Goal: Task Accomplishment & Management: Manage account settings

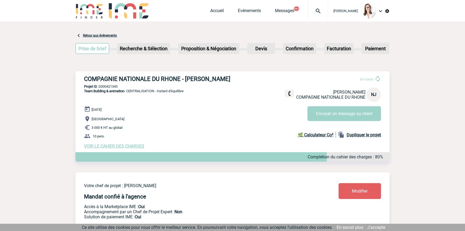
click at [308, 12] on img at bounding box center [317, 11] width 19 height 6
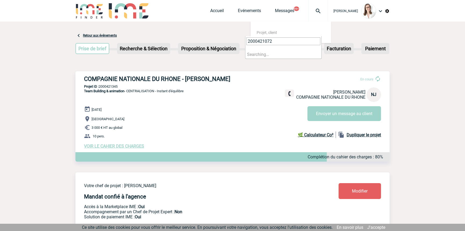
type input "2000421072"
select select "20573"
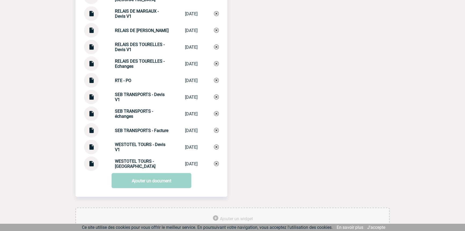
scroll to position [1423, 0]
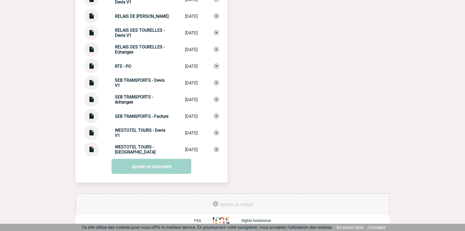
click at [141, 97] on strong "SEB TRANSPORTS - échanges" at bounding box center [134, 99] width 38 height 10
click at [142, 97] on strong "SEB TRANSPORTS - échanges" at bounding box center [134, 99] width 38 height 10
copy div "SEB TRANSPORTS - échanges SEB TRANSPORTS ..."
click at [213, 100] on div "SEB TRANSPORTS - échanges SEB TRANSPORTS ... 28/08/2025" at bounding box center [151, 99] width 135 height 14
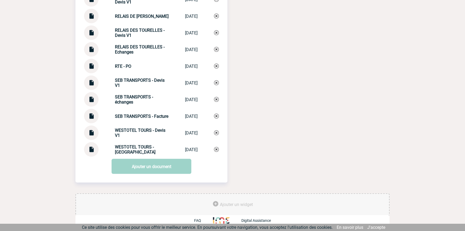
click at [215, 101] on img at bounding box center [216, 99] width 5 height 5
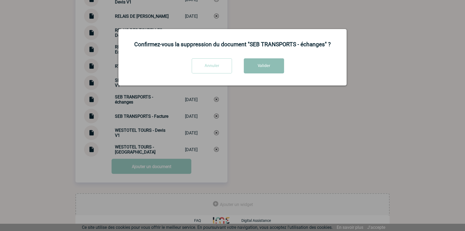
drag, startPoint x: 246, startPoint y: 71, endPoint x: 236, endPoint y: 75, distance: 10.9
click at [246, 70] on button "Valider" at bounding box center [264, 65] width 40 height 15
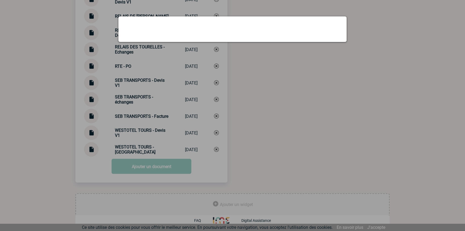
scroll to position [1406, 0]
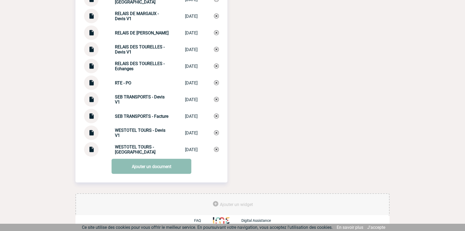
click at [118, 167] on link "Ajouter un document" at bounding box center [152, 166] width 80 height 15
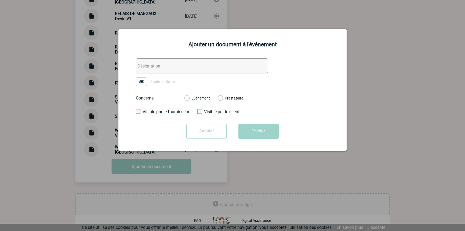
drag, startPoint x: 148, startPoint y: 65, endPoint x: 145, endPoint y: 73, distance: 8.8
click at [148, 65] on input "text" at bounding box center [202, 65] width 132 height 15
paste input "SEB TRANSPORTS - échanges"
type input "SEB TRANSPORTS - échanges"
click at [143, 80] on img at bounding box center [141, 81] width 11 height 9
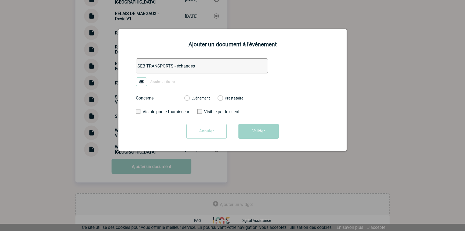
click at [0, 0] on input "Ajouter un fichier" at bounding box center [0, 0] width 0 height 0
click at [189, 97] on label "Evénement" at bounding box center [186, 98] width 5 height 5
click at [0, 0] on input "Evénement" at bounding box center [0, 0] width 0 height 0
click at [249, 130] on button "Valider" at bounding box center [258, 130] width 40 height 15
